Goal: Complete application form

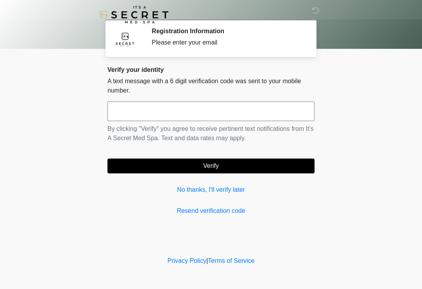
click at [235, 193] on link "No thanks, I'll verify later" at bounding box center [210, 189] width 207 height 9
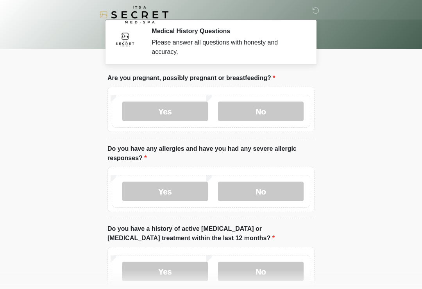
click at [275, 108] on label "No" at bounding box center [261, 112] width 86 height 20
click at [252, 190] on label "No" at bounding box center [261, 192] width 86 height 20
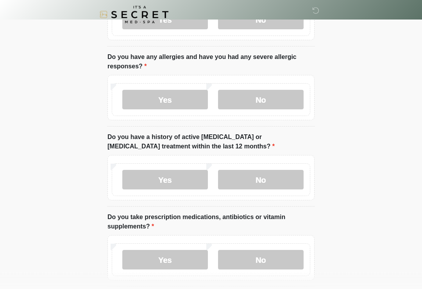
scroll to position [91, 0]
click at [277, 179] on label "No" at bounding box center [261, 180] width 86 height 20
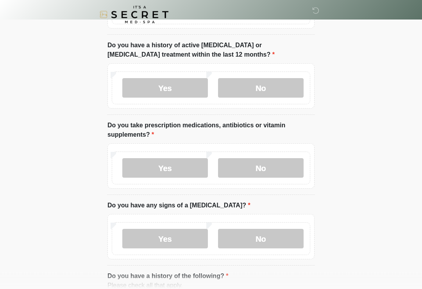
scroll to position [184, 0]
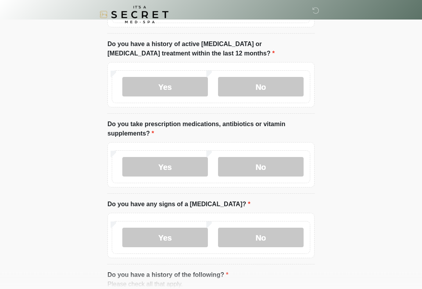
click at [188, 168] on label "Yes" at bounding box center [165, 167] width 86 height 20
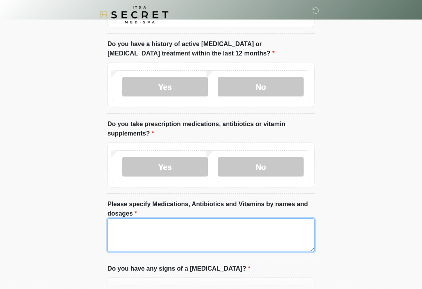
click at [211, 234] on textarea "Please specify Medications, Antibiotics and Vitamins by names and dosages" at bounding box center [210, 235] width 207 height 34
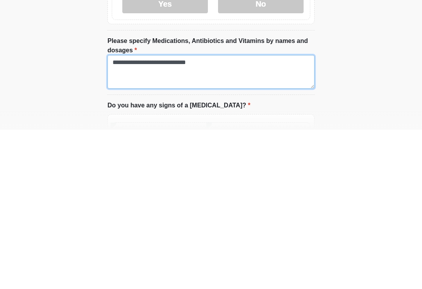
type textarea "**********"
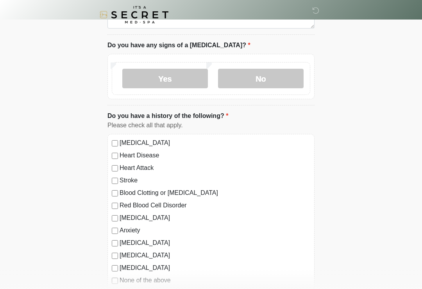
scroll to position [408, 0]
click at [264, 84] on label "No" at bounding box center [261, 79] width 86 height 20
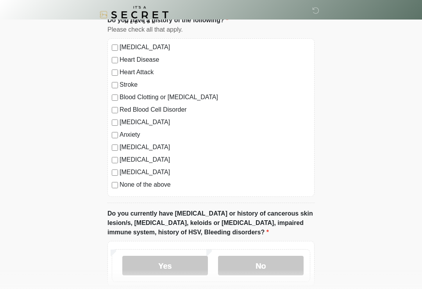
scroll to position [562, 0]
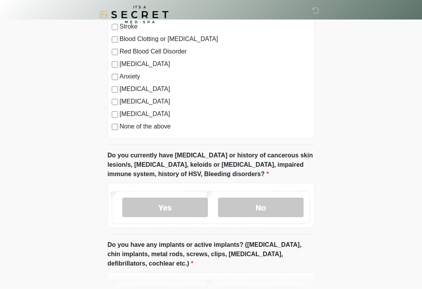
click at [266, 211] on label "No" at bounding box center [261, 208] width 86 height 20
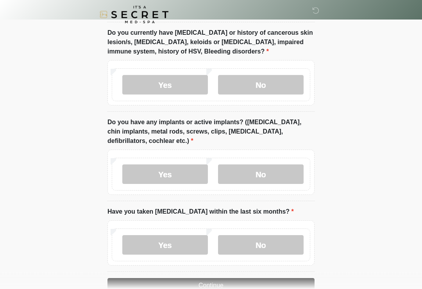
scroll to position [685, 0]
click at [273, 173] on label "No" at bounding box center [261, 174] width 86 height 20
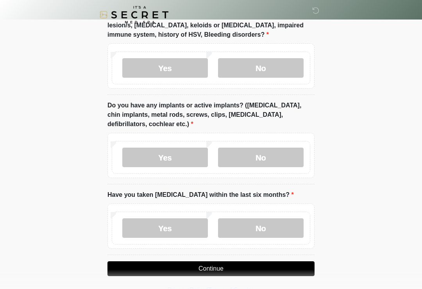
scroll to position [717, 0]
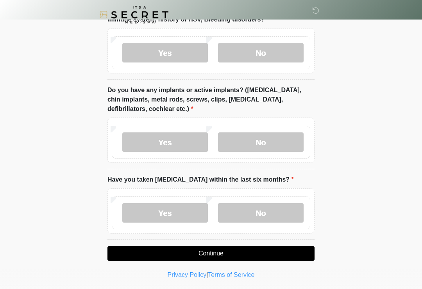
click at [267, 219] on label "No" at bounding box center [261, 213] width 86 height 20
click at [261, 255] on button "Continue" at bounding box center [210, 253] width 207 height 15
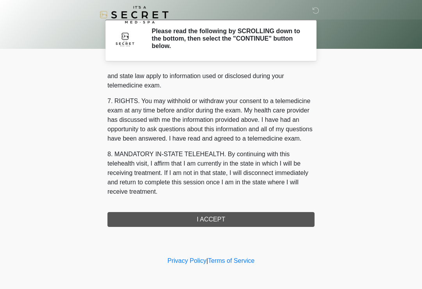
scroll to position [320, 0]
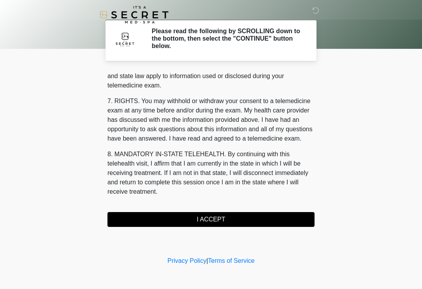
click at [247, 219] on button "I ACCEPT" at bounding box center [210, 219] width 207 height 15
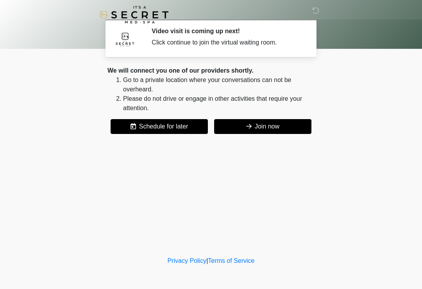
click at [263, 125] on button "Join now" at bounding box center [262, 126] width 97 height 15
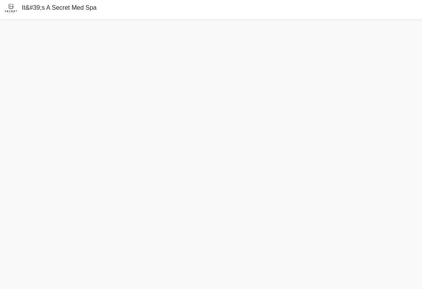
scroll to position [14, 0]
